Goal: Transaction & Acquisition: Purchase product/service

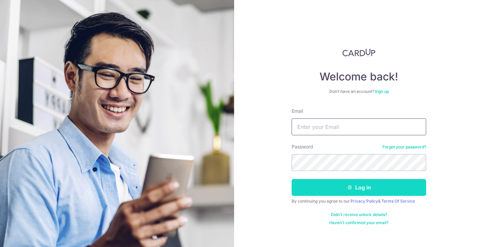
type input "martinnuqui@yahoo.com"
click at [357, 186] on button "Log in" at bounding box center [359, 187] width 135 height 17
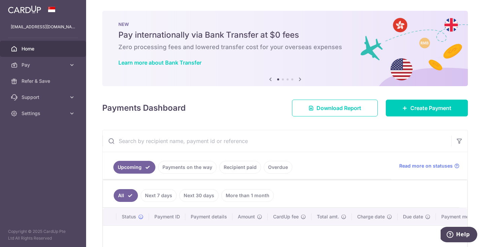
click at [70, 64] on body "martinnuqui@yahoo.com Home Pay Payments Recipients Cards Refer & Save Support F…" at bounding box center [242, 123] width 484 height 247
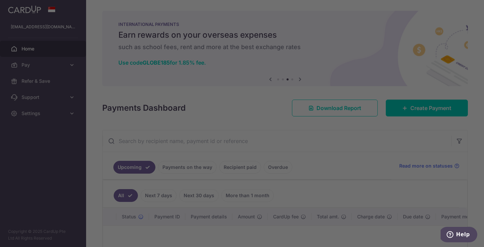
click at [133, 123] on div at bounding box center [244, 124] width 489 height 249
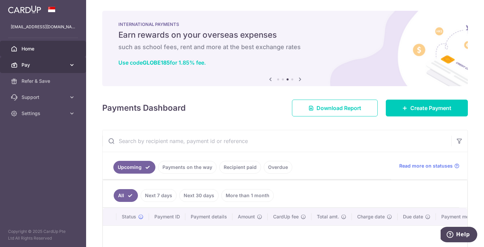
click at [72, 64] on icon at bounding box center [72, 65] width 7 height 7
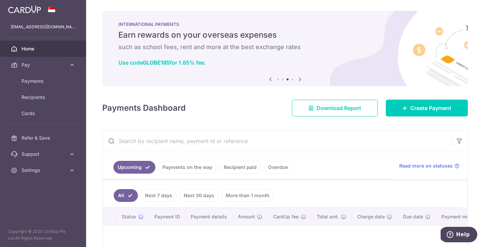
click at [33, 47] on span "Home" at bounding box center [44, 48] width 44 height 7
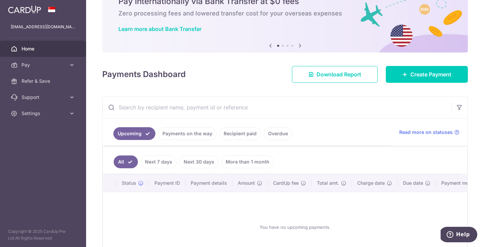
scroll to position [37, 0]
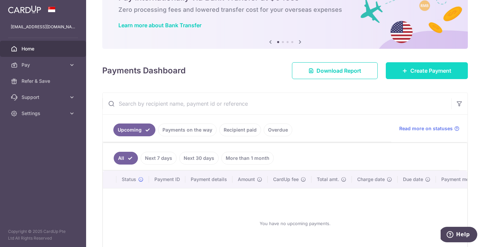
click at [437, 75] on link "Create Payment" at bounding box center [427, 70] width 82 height 17
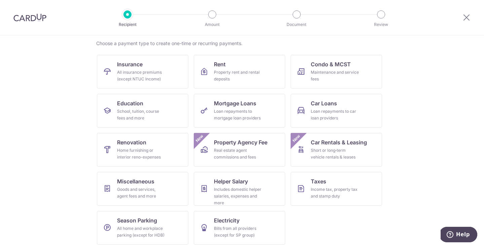
scroll to position [54, 0]
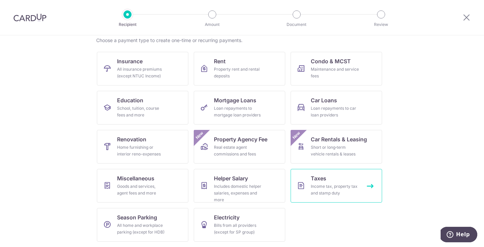
click at [331, 176] on link "Taxes Income tax, property tax and stamp duty" at bounding box center [337, 186] width 92 height 34
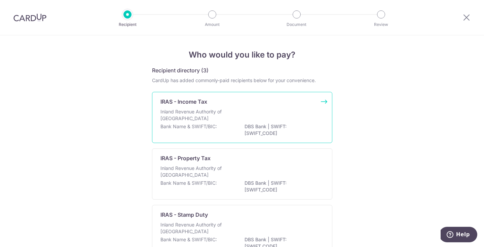
click at [200, 104] on p "IRAS - Income Tax" at bounding box center [183, 102] width 47 height 8
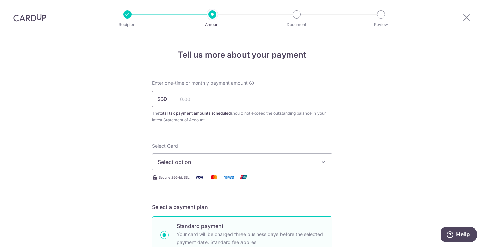
click at [227, 102] on input "text" at bounding box center [242, 99] width 180 height 17
type input "4,453.66"
click at [194, 157] on button "Select option" at bounding box center [242, 161] width 180 height 17
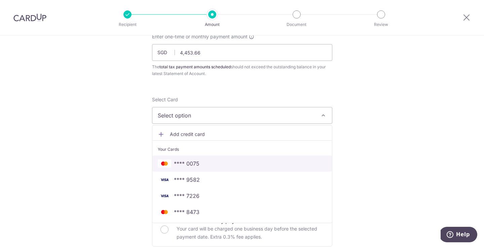
scroll to position [52, 0]
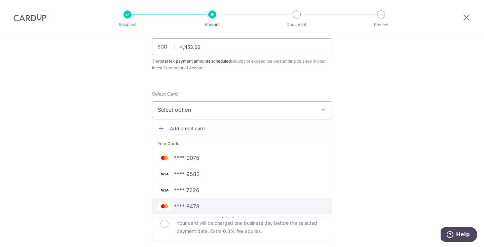
click at [192, 206] on span "**** 8473" at bounding box center [187, 206] width 26 height 8
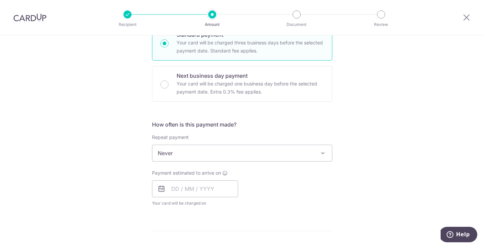
scroll to position [231, 0]
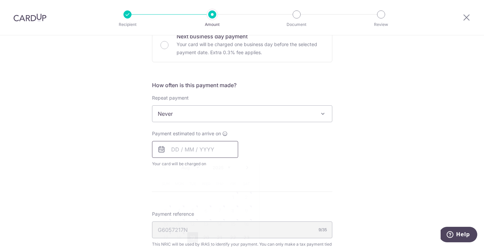
click at [187, 150] on input "text" at bounding box center [195, 149] width 86 height 17
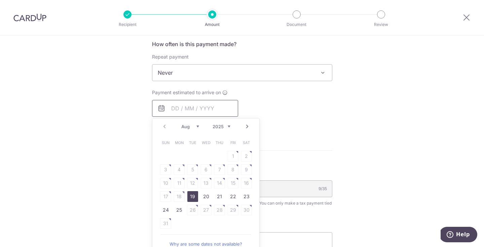
scroll to position [324, 0]
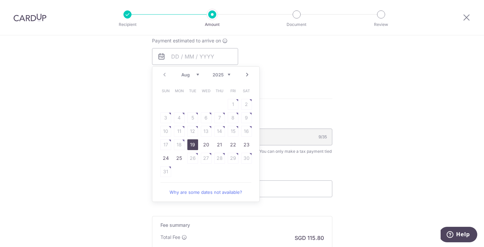
click at [194, 144] on link "19" at bounding box center [192, 144] width 11 height 11
type input "19/08/2025"
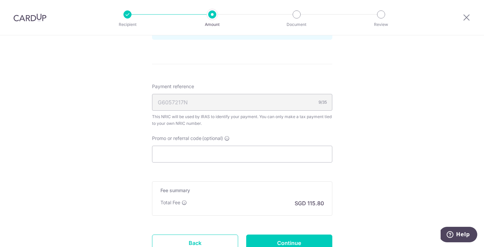
scroll to position [430, 0]
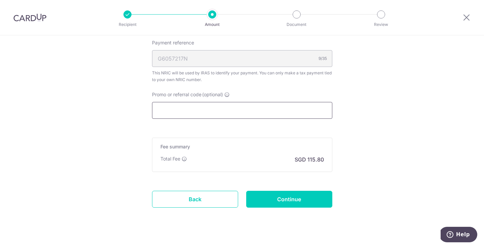
click at [173, 114] on input "Promo or referral code (optional)" at bounding box center [242, 110] width 180 height 17
paste input "VTAX25ONE"
type input "VTAX25ONE"
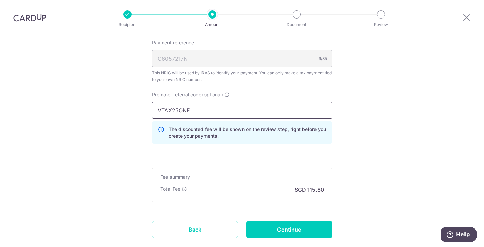
click at [182, 111] on input "VTAX25ONE" at bounding box center [242, 110] width 180 height 17
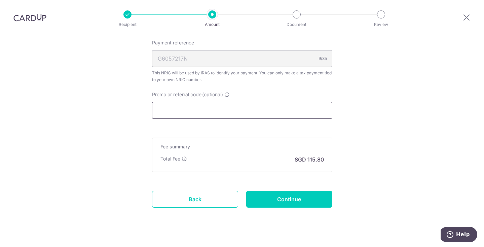
click at [200, 111] on input "Promo or referral code (optional)" at bounding box center [242, 110] width 180 height 17
paste input "VTAX25ONE"
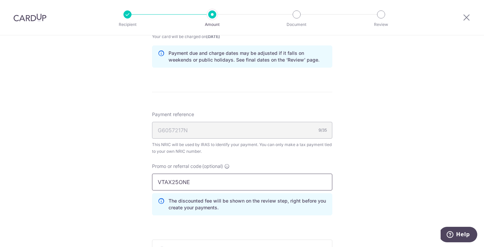
scroll to position [471, 0]
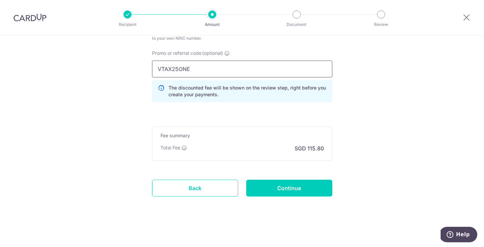
type input "VTAX25ONE"
click at [290, 191] on input "Continue" at bounding box center [289, 188] width 86 height 17
type input "Create Schedule"
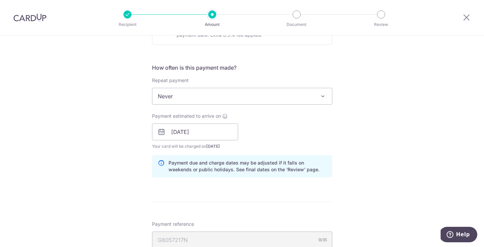
scroll to position [243, 0]
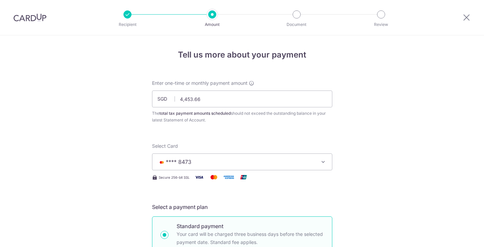
scroll to position [464, 0]
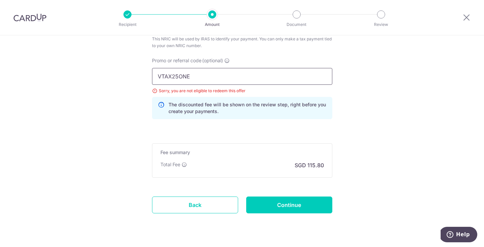
click at [184, 76] on input "VTAX25ONE" at bounding box center [242, 76] width 180 height 17
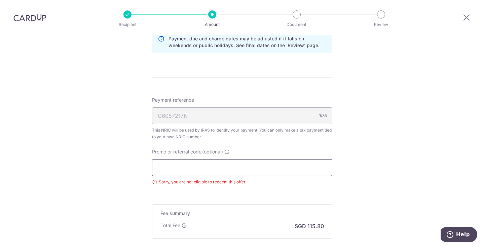
scroll to position [444, 0]
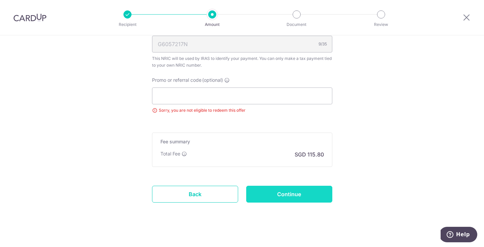
click at [300, 194] on input "Continue" at bounding box center [289, 194] width 86 height 17
type input "Update Schedule"
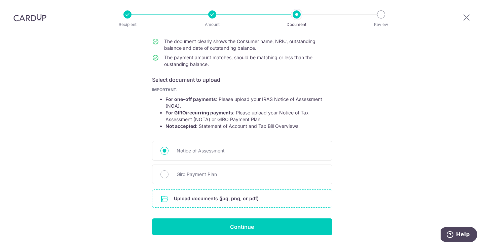
click at [208, 198] on input "file" at bounding box center [242, 198] width 180 height 17
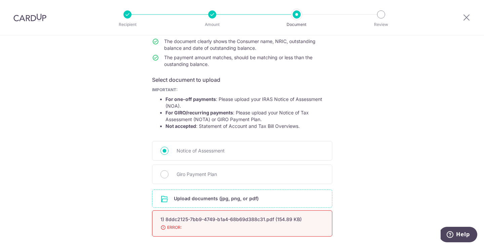
scroll to position [128, 0]
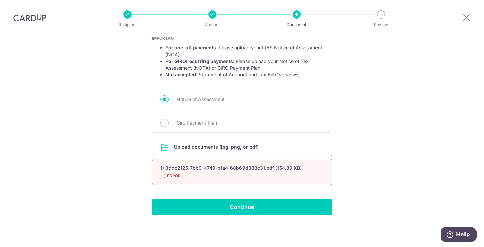
click at [238, 149] on input "file" at bounding box center [242, 146] width 180 height 17
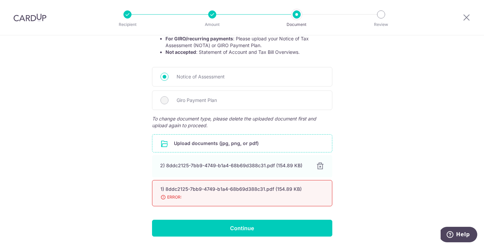
scroll to position [149, 0]
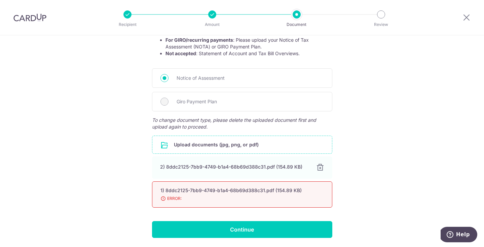
click at [206, 191] on div "1) 8ddc2125-7bb9-4749-b1a4-68b69d388c31.pdf (154.89 KB)" at bounding box center [233, 190] width 147 height 7
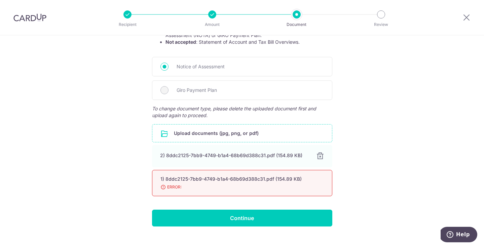
scroll to position [172, 0]
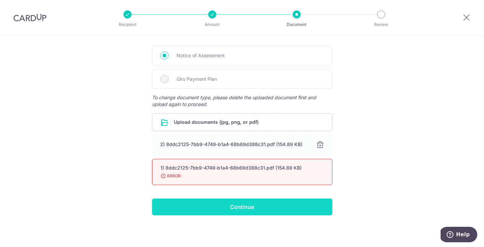
click at [248, 208] on input "Continue" at bounding box center [242, 207] width 180 height 17
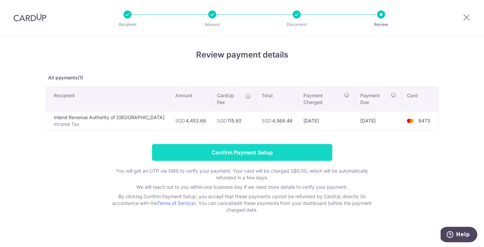
click at [243, 147] on input "Confirm Payment Setup" at bounding box center [242, 152] width 180 height 17
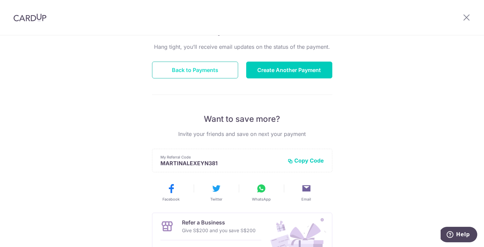
scroll to position [59, 0]
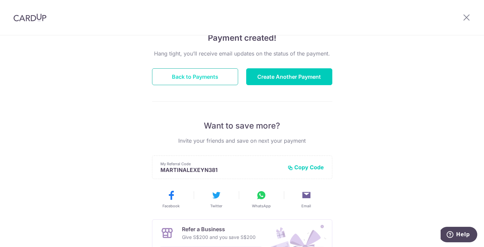
click at [190, 77] on button "Back to Payments" at bounding box center [195, 76] width 86 height 17
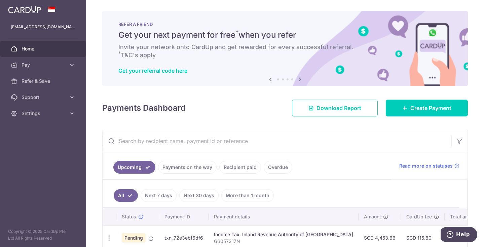
scroll to position [36, 0]
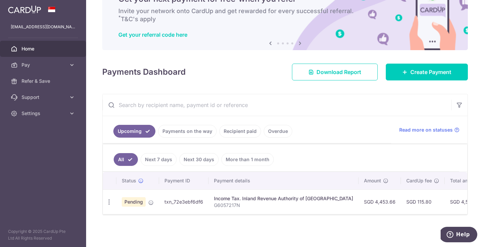
click at [31, 50] on span "Home" at bounding box center [44, 48] width 44 height 7
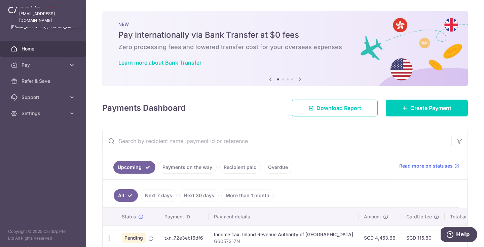
click at [54, 27] on p "[EMAIL_ADDRESS][DOMAIN_NAME]" at bounding box center [43, 27] width 65 height 7
click at [51, 12] on span at bounding box center [52, 9] width 8 height 5
click at [27, 9] on img at bounding box center [24, 9] width 33 height 8
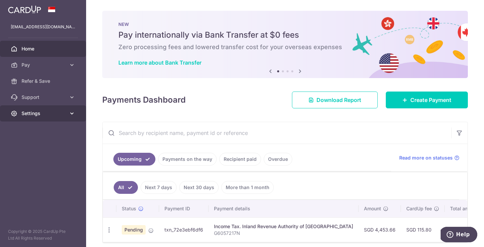
click at [69, 112] on icon at bounding box center [72, 113] width 7 height 7
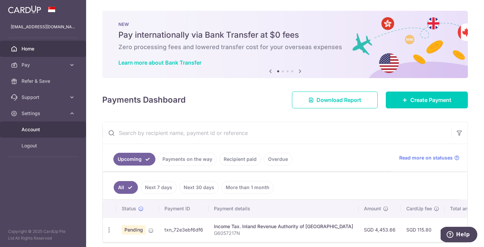
click at [32, 132] on span "Account" at bounding box center [44, 129] width 44 height 7
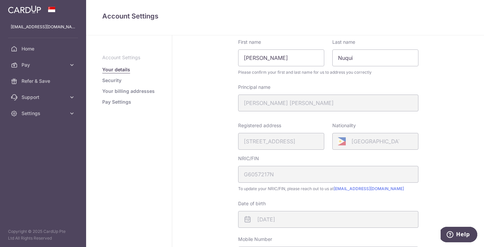
scroll to position [29, 0]
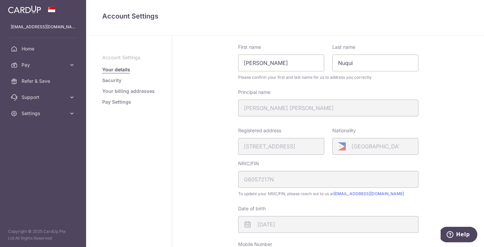
click at [266, 147] on div "Registered address 35, LORONG 20 GEYLANG, 04, 01, SINGAPORE, 398751" at bounding box center [281, 141] width 86 height 28
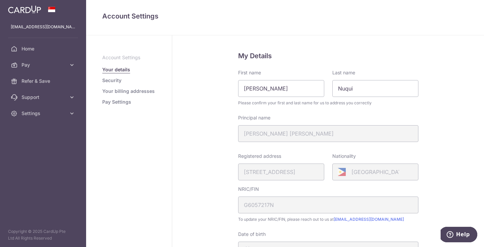
scroll to position [0, 0]
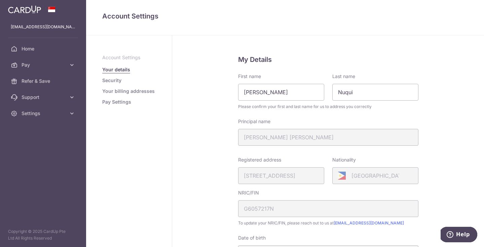
drag, startPoint x: 264, startPoint y: 178, endPoint x: 210, endPoint y: 139, distance: 66.2
click at [264, 178] on div "Registered address 35, LORONG 20 GEYLANG, 04, 01, SINGAPORE, 398751" at bounding box center [281, 170] width 86 height 28
click at [116, 93] on link "Your billing addresses" at bounding box center [128, 91] width 52 height 7
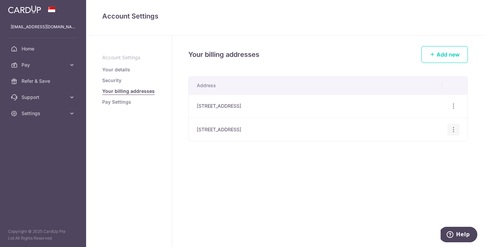
click at [454, 110] on icon "button" at bounding box center [453, 106] width 7 height 7
click at [332, 166] on div "Your billing addresses Add new Address 35 Lorong 20 Geylang, #04-01, Treasures@…" at bounding box center [328, 141] width 312 height 212
click at [314, 130] on td "515, #04-254, Serangoon North Ave 4, Singapore, Singapore, Singapore-550515" at bounding box center [315, 130] width 253 height 24
click at [454, 105] on icon "button" at bounding box center [453, 106] width 7 height 7
click at [423, 141] on span "Delete address" at bounding box center [431, 141] width 46 height 8
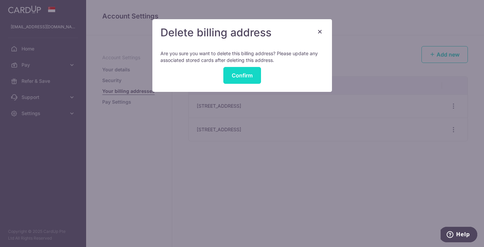
click at [242, 74] on button "Confirm" at bounding box center [242, 75] width 38 height 17
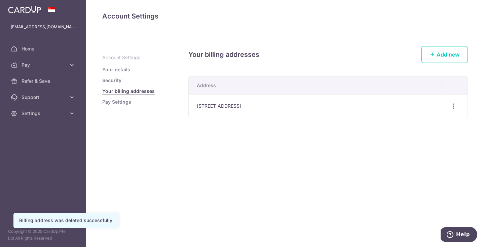
click at [114, 80] on link "Security" at bounding box center [111, 80] width 19 height 7
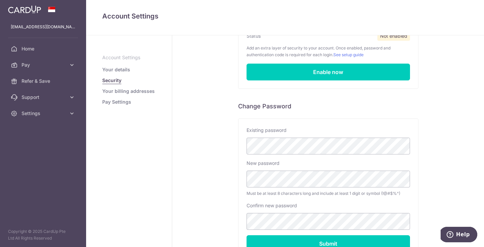
scroll to position [133, 0]
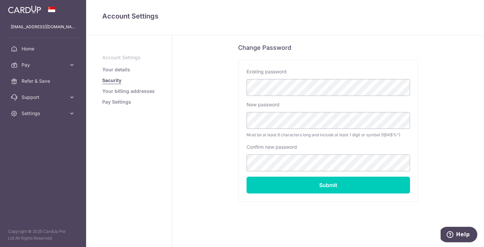
click at [129, 91] on link "Your billing addresses" at bounding box center [128, 91] width 52 height 7
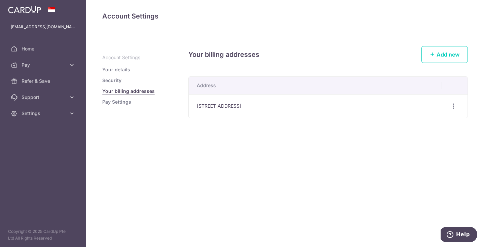
click at [119, 102] on link "Pay Settings" at bounding box center [116, 102] width 29 height 7
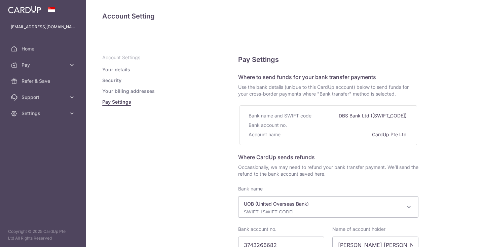
select select "18"
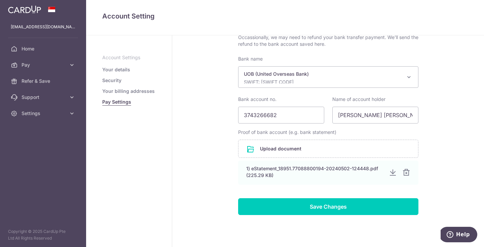
scroll to position [148, 0]
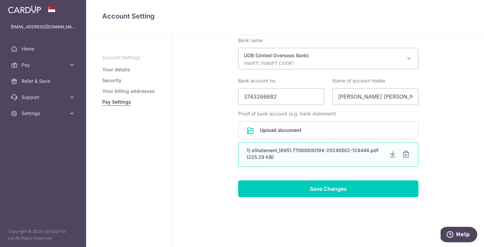
click at [393, 156] on div at bounding box center [393, 154] width 8 height 8
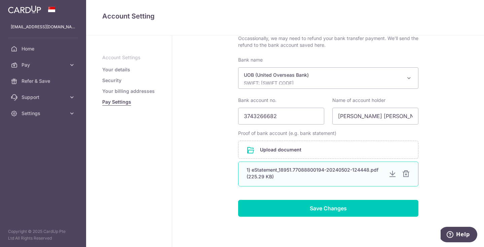
scroll to position [122, 0]
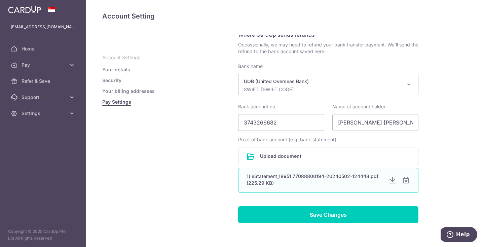
click at [406, 181] on div at bounding box center [406, 180] width 8 height 8
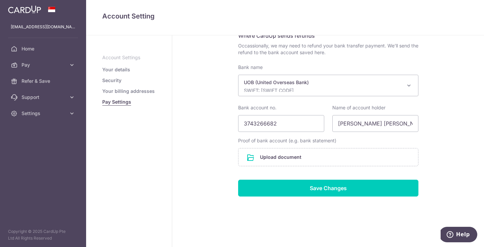
scroll to position [121, 0]
click at [306, 160] on input "file" at bounding box center [329, 156] width 180 height 17
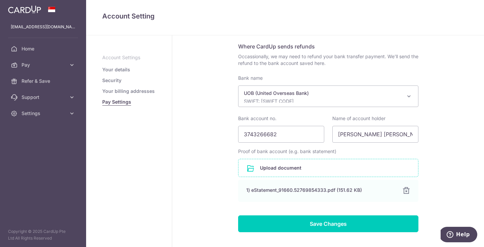
scroll to position [111, 0]
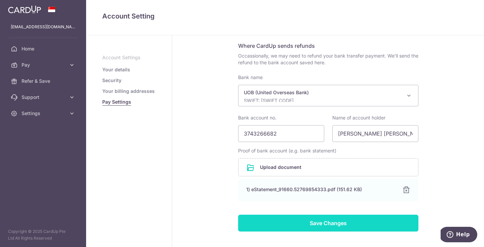
click at [341, 224] on input "Save Changes" at bounding box center [328, 223] width 180 height 17
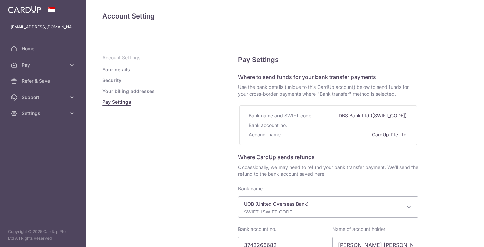
select select "18"
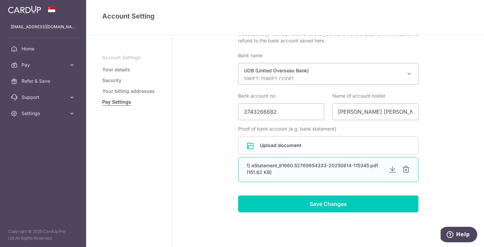
scroll to position [142, 0]
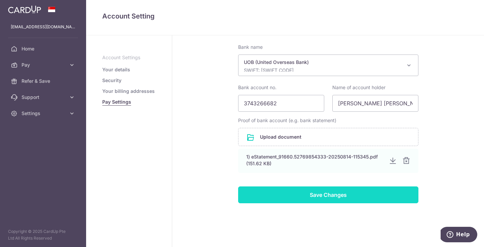
click at [315, 194] on input "Save Changes" at bounding box center [328, 194] width 180 height 17
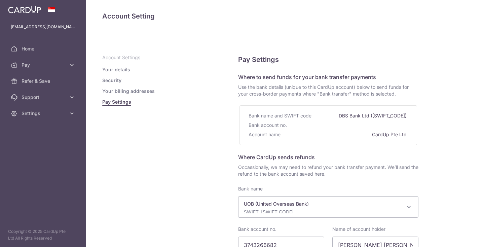
select select "18"
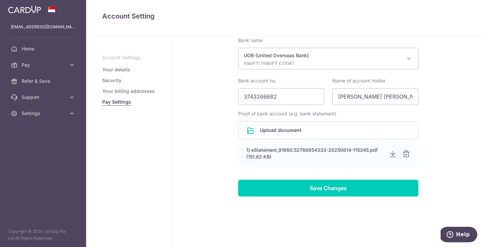
scroll to position [148, 0]
click at [121, 69] on link "Your details" at bounding box center [116, 69] width 28 height 7
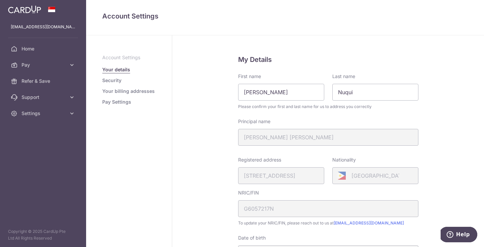
click at [270, 140] on div "Principal name [PERSON_NAME] [PERSON_NAME]" at bounding box center [328, 132] width 180 height 28
click at [271, 173] on div "Registered address [STREET_ADDRESS]" at bounding box center [281, 170] width 86 height 28
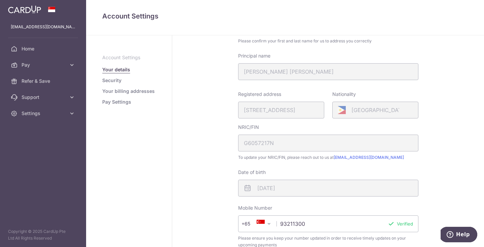
click at [294, 108] on div "Registered address [STREET_ADDRESS]" at bounding box center [281, 105] width 86 height 28
click at [275, 110] on div "Registered address 35, LORONG 20 GEYLANG, 04, 01, SINGAPORE, 398751" at bounding box center [281, 105] width 86 height 28
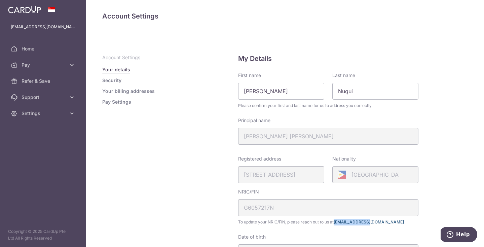
scroll to position [0, 0]
click at [122, 101] on link "Pay Settings" at bounding box center [116, 102] width 29 height 7
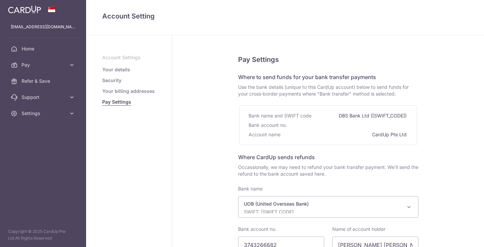
select select "18"
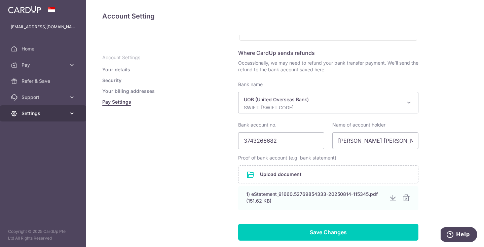
click at [69, 115] on icon at bounding box center [72, 113] width 7 height 7
click at [123, 72] on link "Your details" at bounding box center [116, 69] width 28 height 7
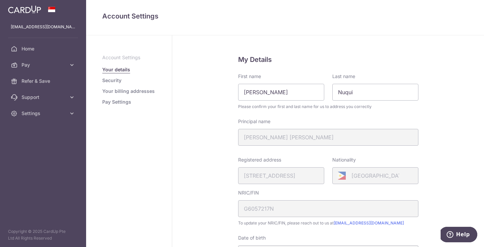
click at [112, 89] on link "Your billing addresses" at bounding box center [128, 91] width 52 height 7
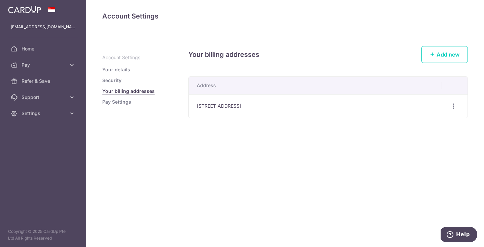
click at [114, 79] on link "Security" at bounding box center [111, 80] width 19 height 7
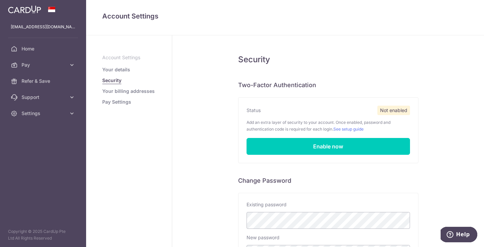
click at [113, 101] on link "Pay Settings" at bounding box center [116, 102] width 29 height 7
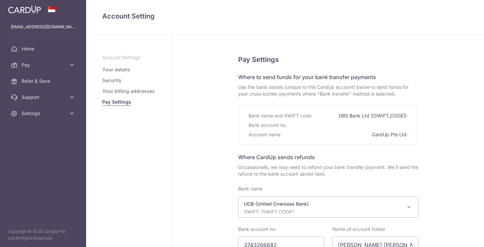
select select "18"
click at [70, 97] on icon at bounding box center [72, 97] width 7 height 7
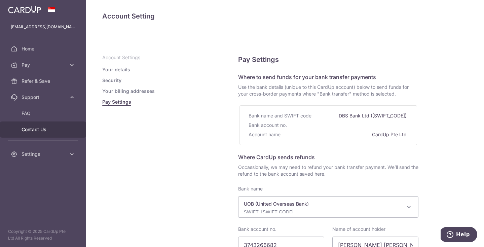
click at [46, 131] on span "Contact Us" at bounding box center [44, 129] width 44 height 7
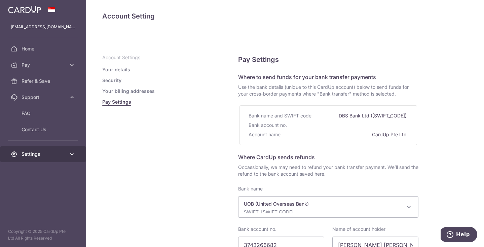
click at [69, 150] on link "Settings" at bounding box center [43, 154] width 86 height 16
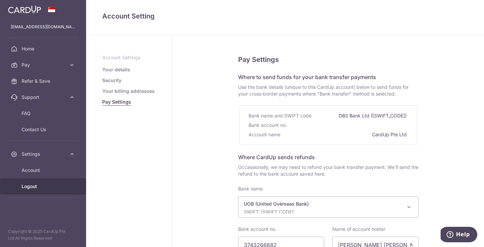
click at [34, 186] on span "Logout" at bounding box center [44, 186] width 44 height 7
